Goal: Task Accomplishment & Management: Manage account settings

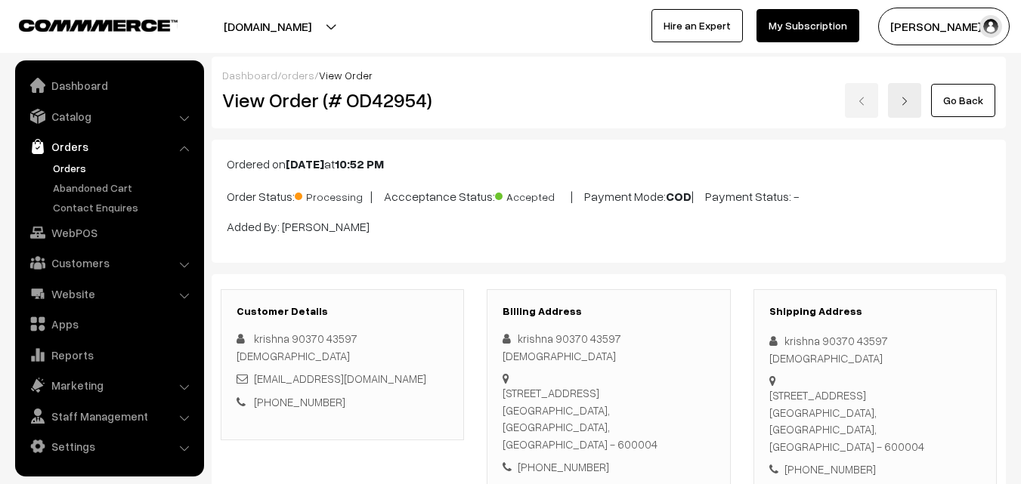
click at [67, 175] on link "Orders" at bounding box center [124, 168] width 150 height 16
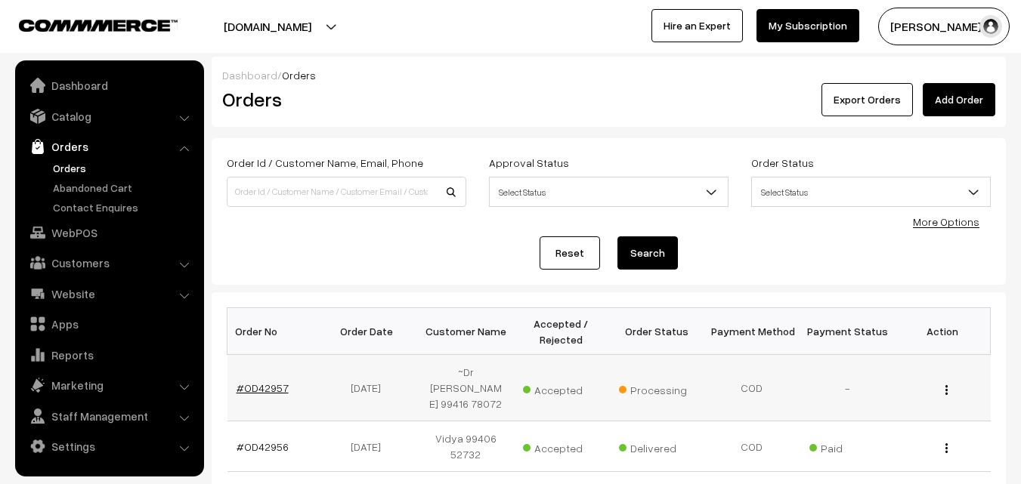
click at [274, 382] on link "#OD42957" at bounding box center [263, 388] width 52 height 13
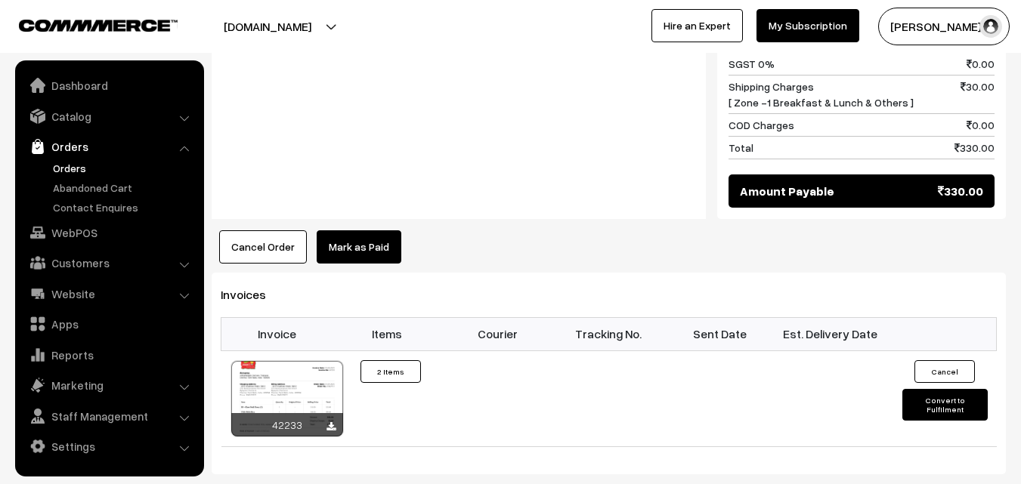
scroll to position [982, 0]
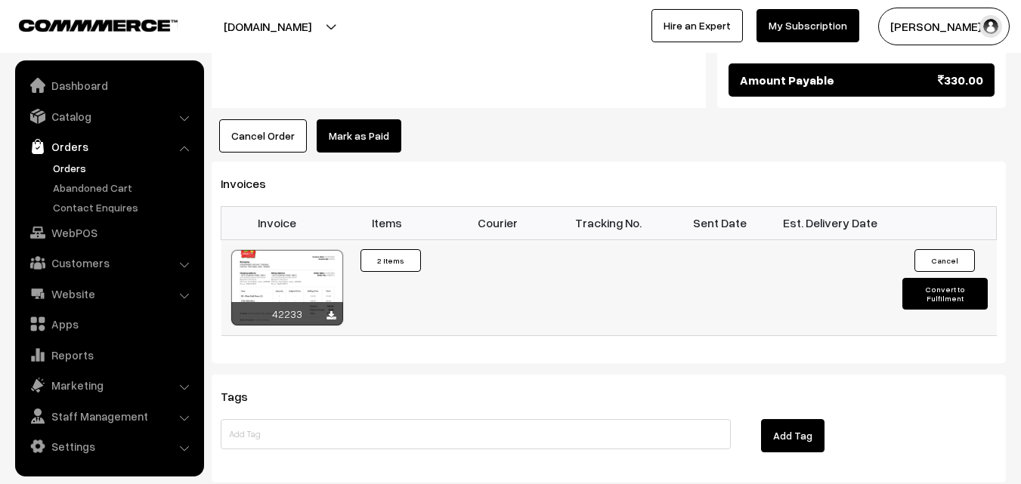
click at [308, 250] on div at bounding box center [287, 288] width 112 height 76
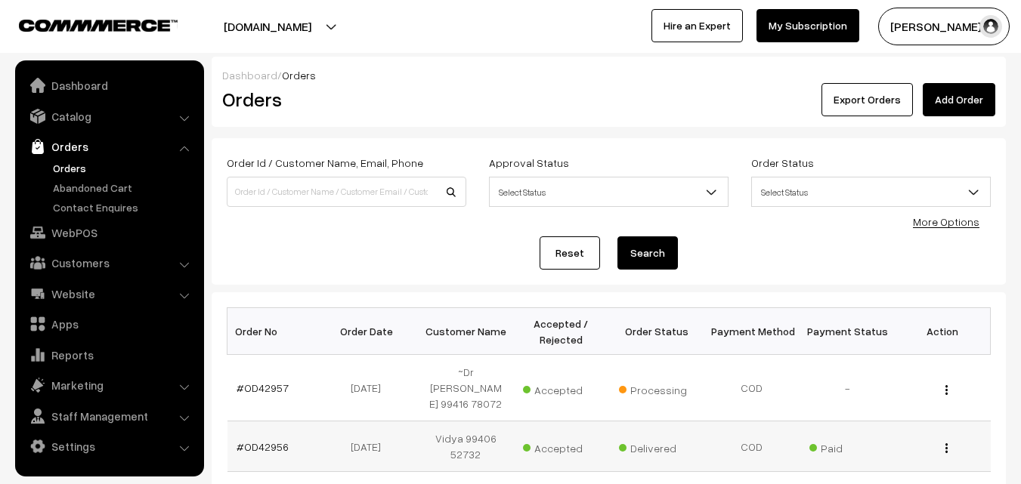
scroll to position [252, 0]
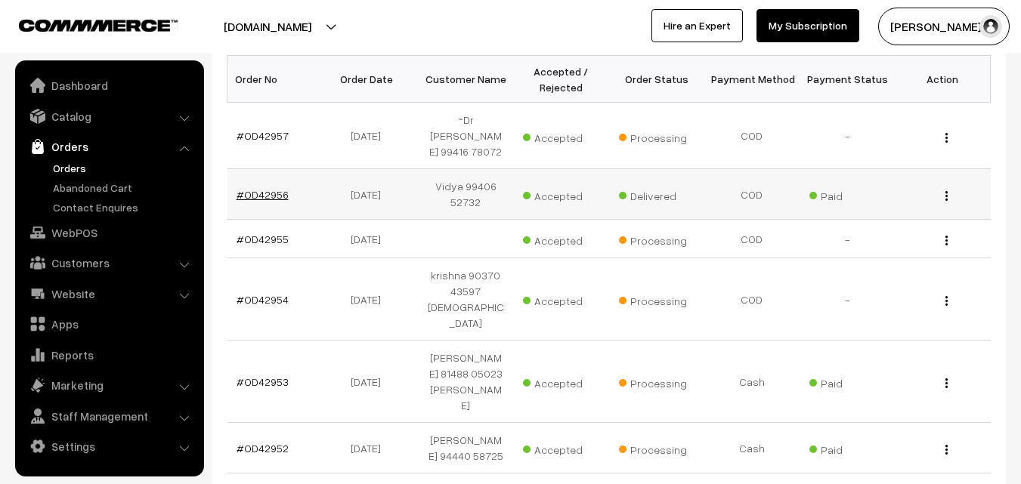
click at [270, 188] on link "#OD42956" at bounding box center [263, 194] width 52 height 13
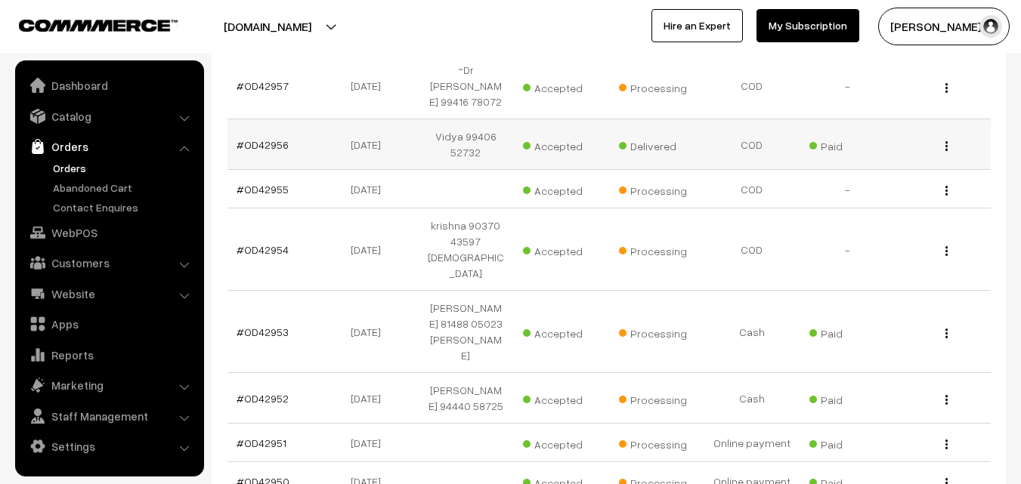
scroll to position [328, 0]
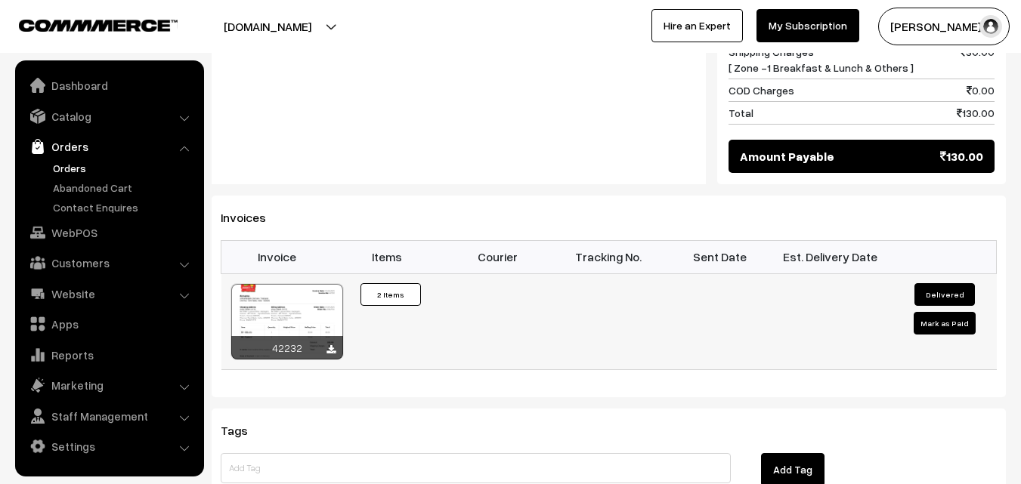
scroll to position [907, 0]
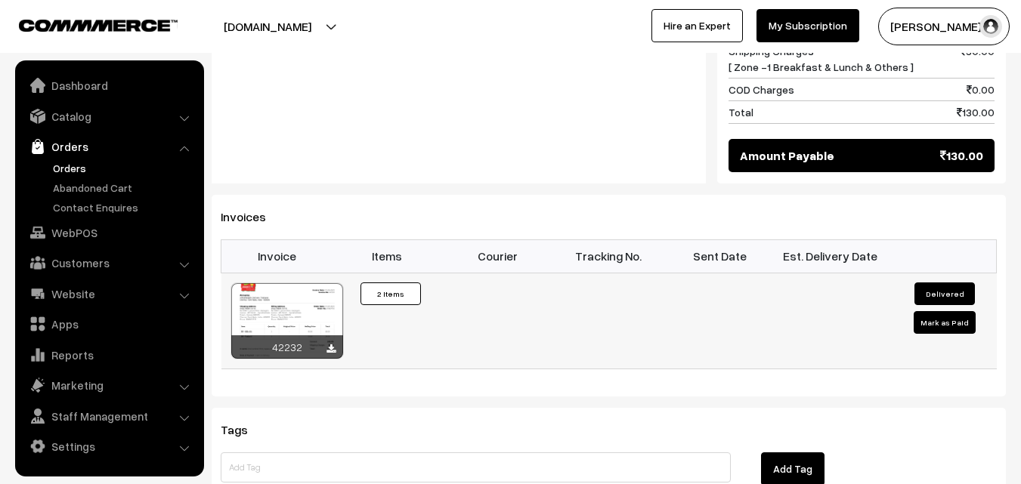
click at [319, 292] on div at bounding box center [287, 321] width 112 height 76
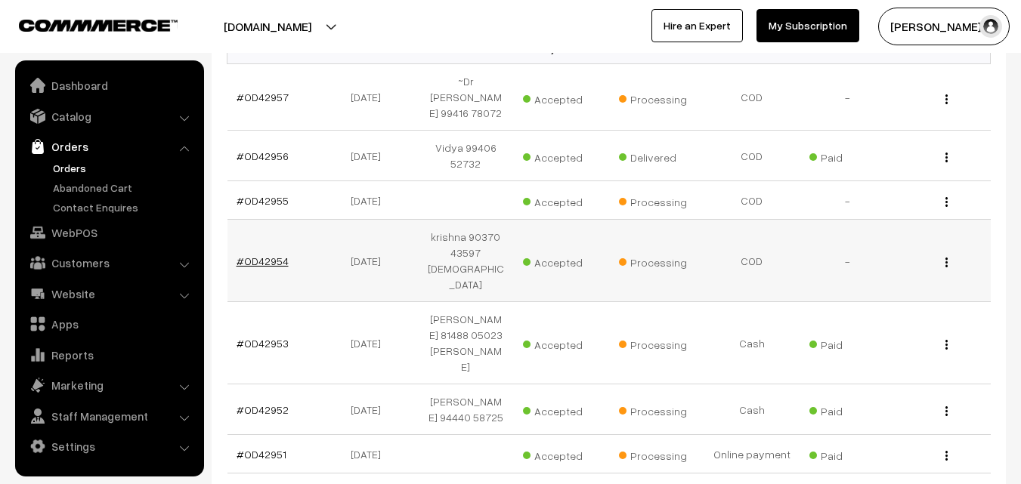
scroll to position [257, 0]
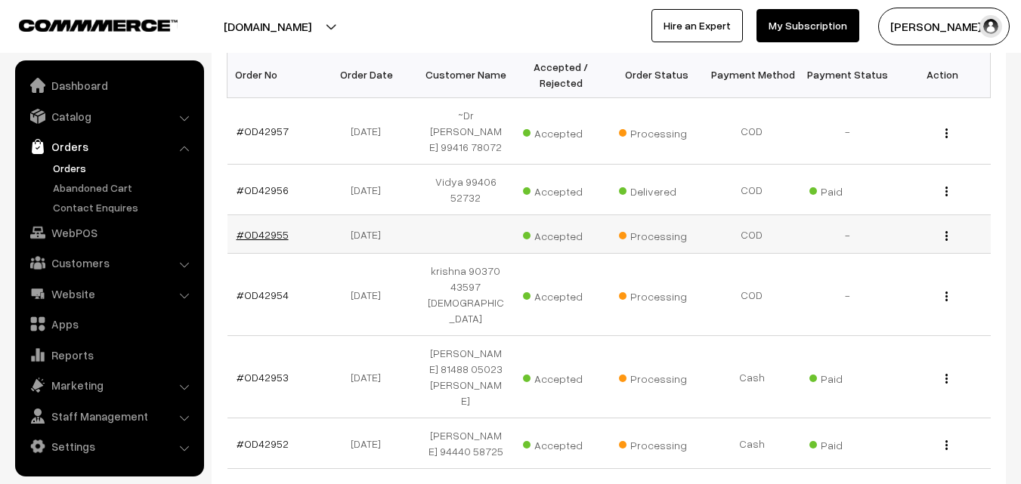
click at [261, 228] on link "#OD42955" at bounding box center [263, 234] width 52 height 13
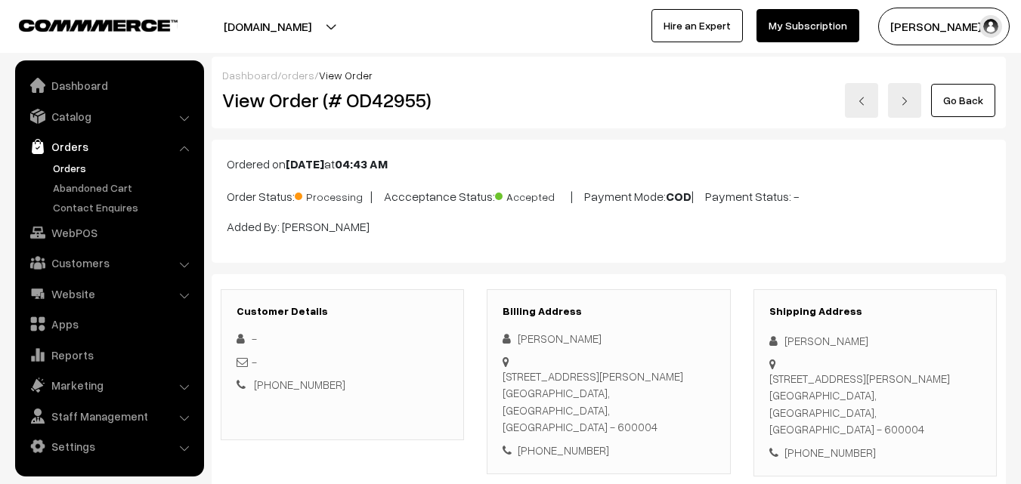
click at [969, 104] on link "Go Back" at bounding box center [963, 100] width 64 height 33
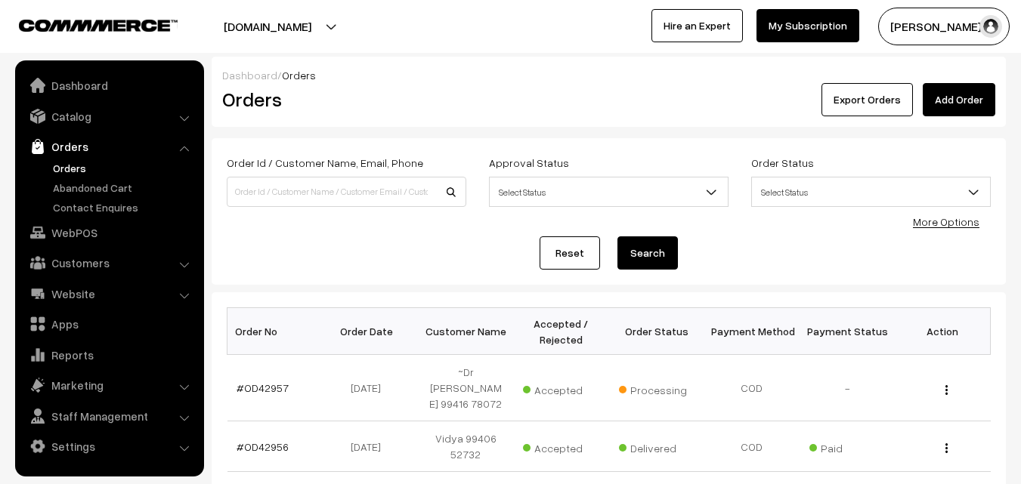
click at [62, 175] on link "Orders" at bounding box center [124, 168] width 150 height 16
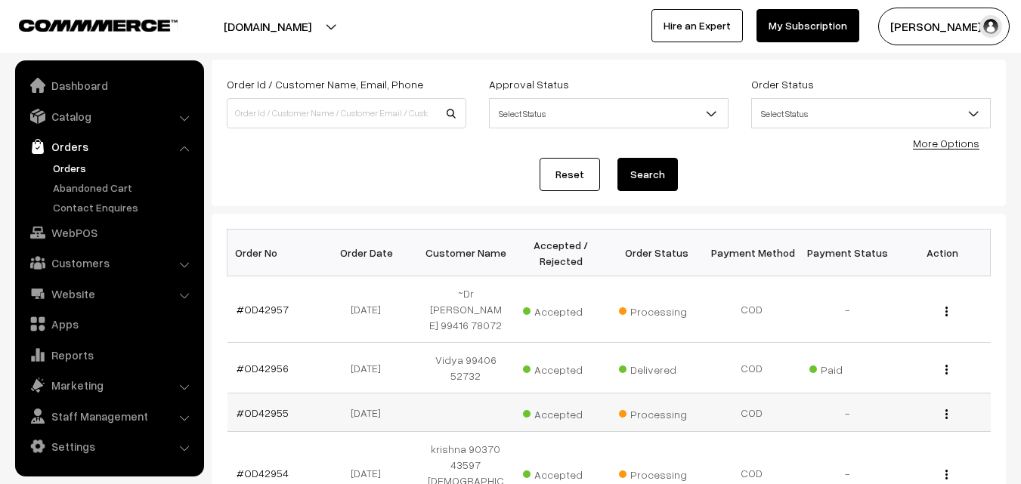
scroll to position [151, 0]
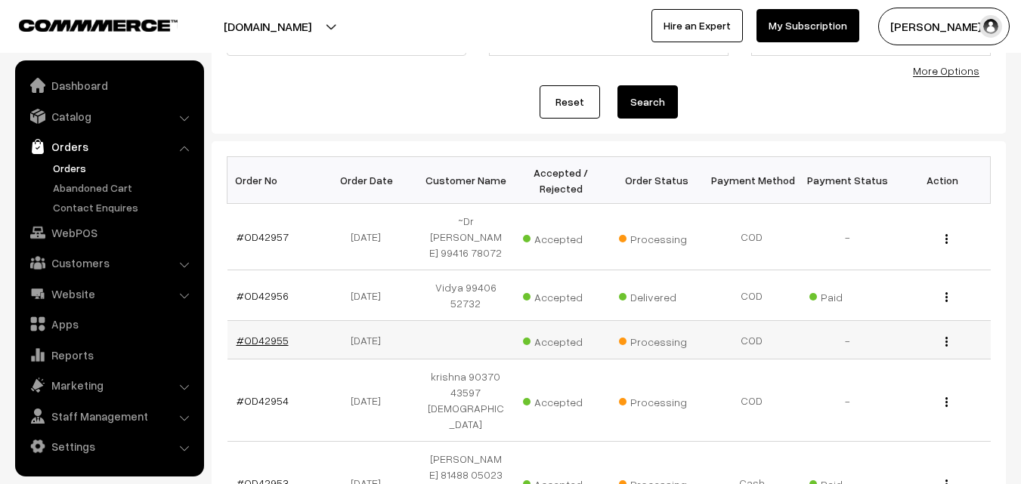
click at [271, 334] on link "#OD42955" at bounding box center [263, 340] width 52 height 13
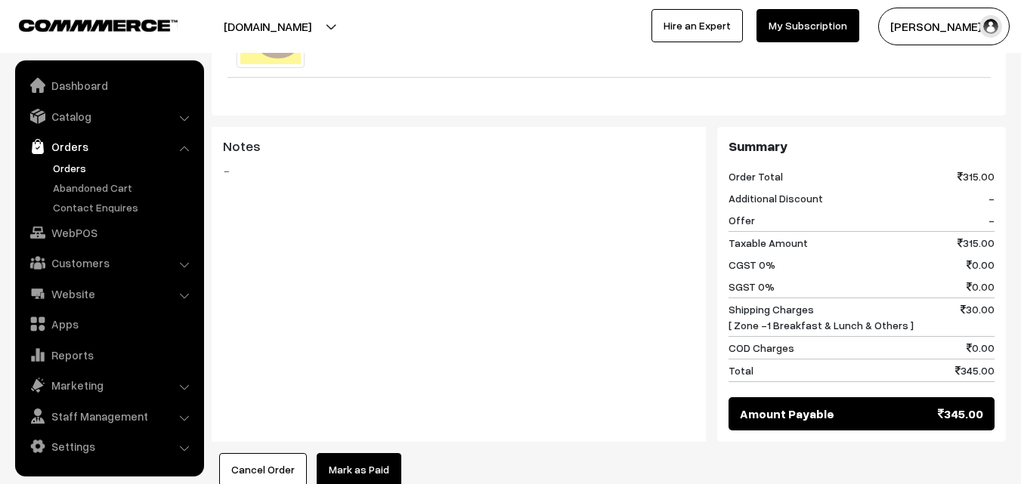
scroll to position [982, 0]
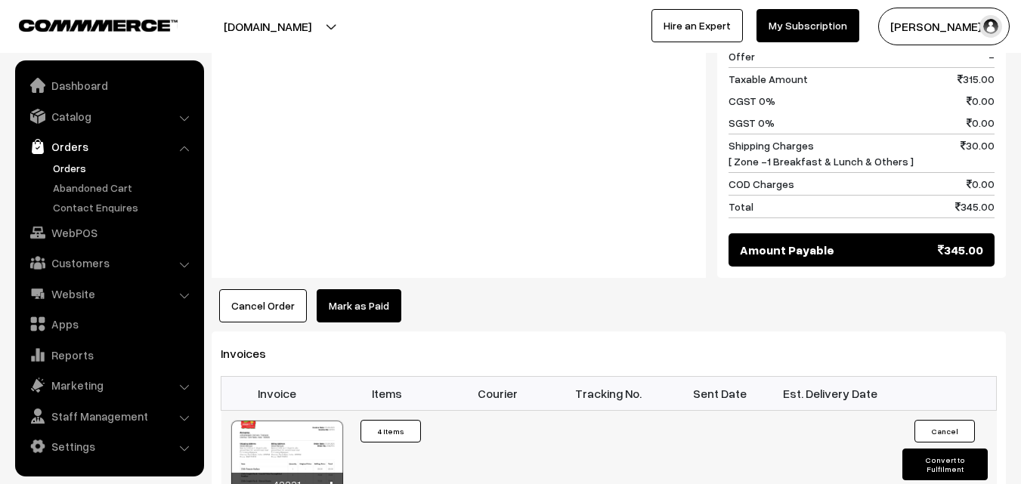
click at [309, 440] on div at bounding box center [287, 459] width 112 height 76
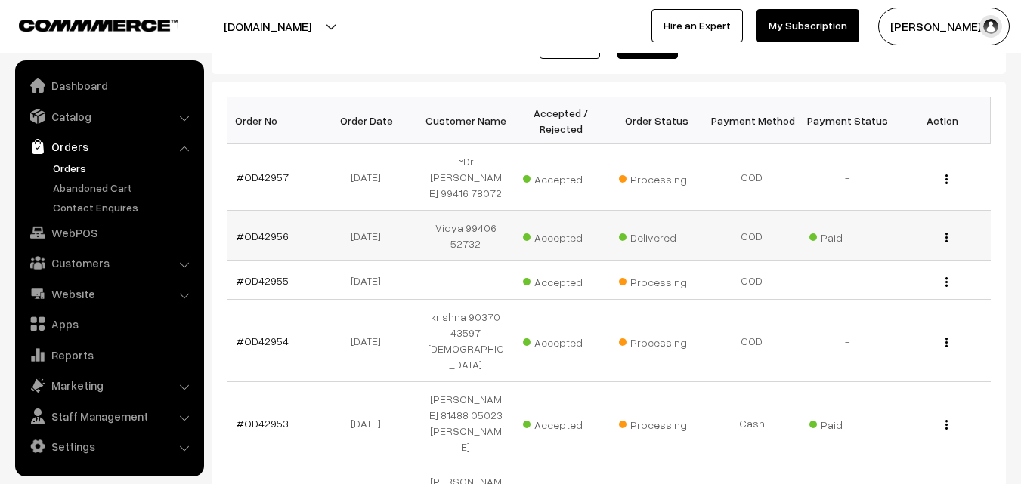
scroll to position [227, 0]
